Goal: Task Accomplishment & Management: Use online tool/utility

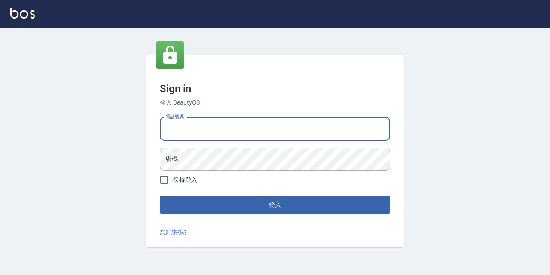
click at [250, 130] on input "電話號碼" at bounding box center [275, 128] width 231 height 23
type input "0977888999"
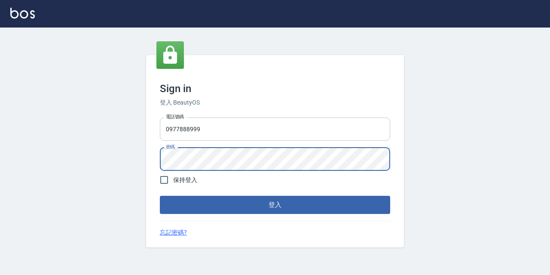
click at [160, 196] on button "登入" at bounding box center [275, 205] width 231 height 18
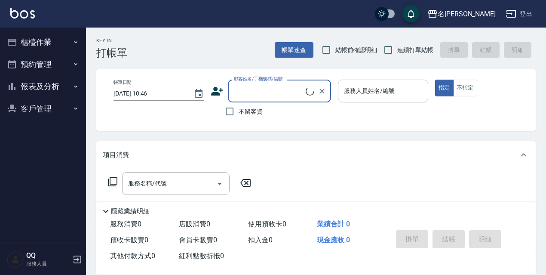
click at [41, 37] on button "櫃檯作業" at bounding box center [42, 42] width 79 height 22
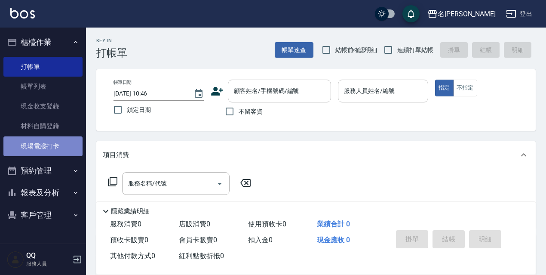
click at [30, 145] on link "現場電腦打卡" at bounding box center [42, 146] width 79 height 20
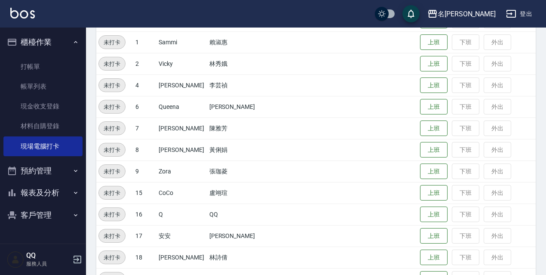
scroll to position [86, 0]
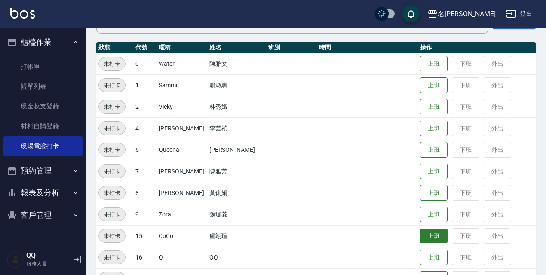
click at [429, 229] on button "上班" at bounding box center [434, 235] width 28 height 15
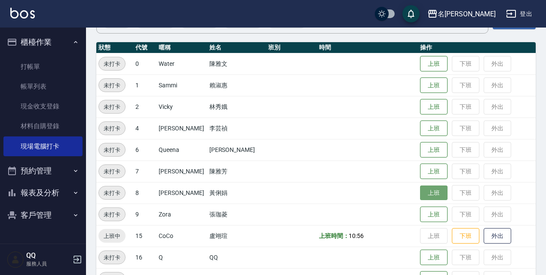
click at [425, 194] on button "上班" at bounding box center [434, 192] width 28 height 15
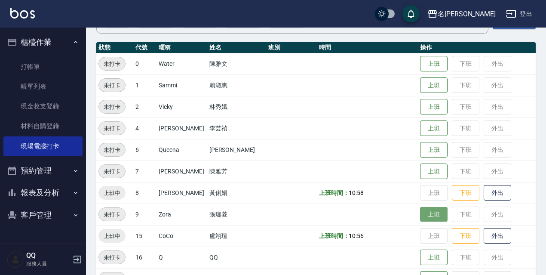
click at [434, 212] on button "上班" at bounding box center [434, 214] width 28 height 15
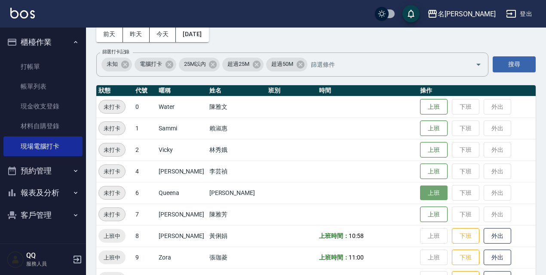
click at [420, 195] on button "上班" at bounding box center [434, 192] width 28 height 15
